Goal: Find specific page/section: Find specific page/section

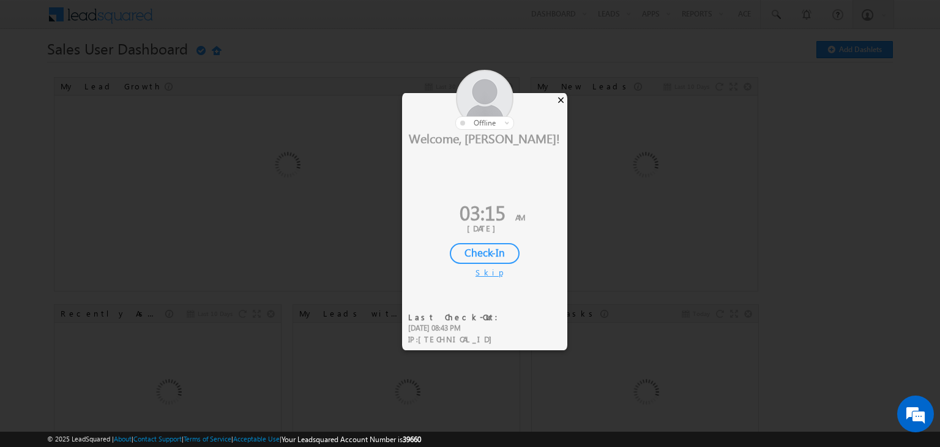
click at [560, 99] on div "×" at bounding box center [560, 99] width 13 height 13
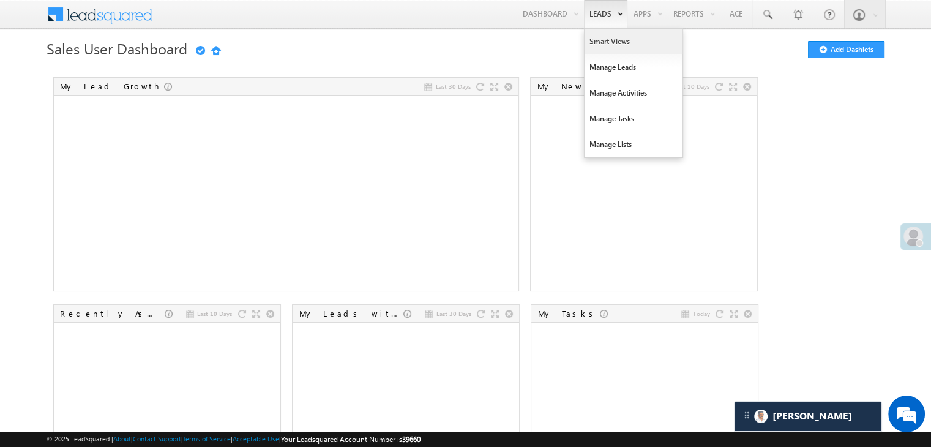
click at [595, 41] on link "Smart Views" at bounding box center [633, 42] width 98 height 26
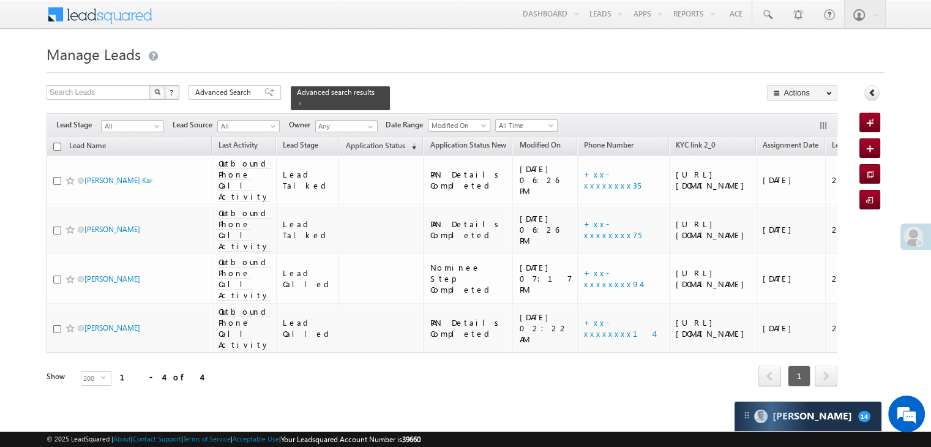
drag, startPoint x: 348, startPoint y: 141, endPoint x: 81, endPoint y: 8, distance: 298.2
click at [348, 141] on span "Application Status" at bounding box center [374, 145] width 59 height 9
